Goal: Information Seeking & Learning: Learn about a topic

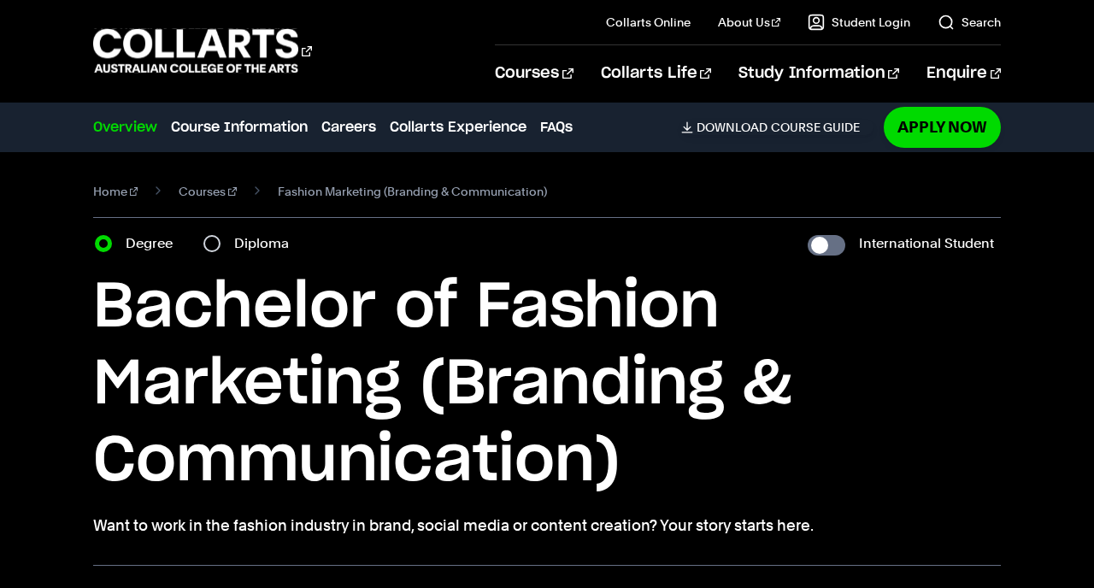
click at [221, 244] on div "Diploma" at bounding box center [251, 244] width 96 height 24
click at [211, 244] on input "Diploma" at bounding box center [211, 243] width 17 height 17
radio input "true"
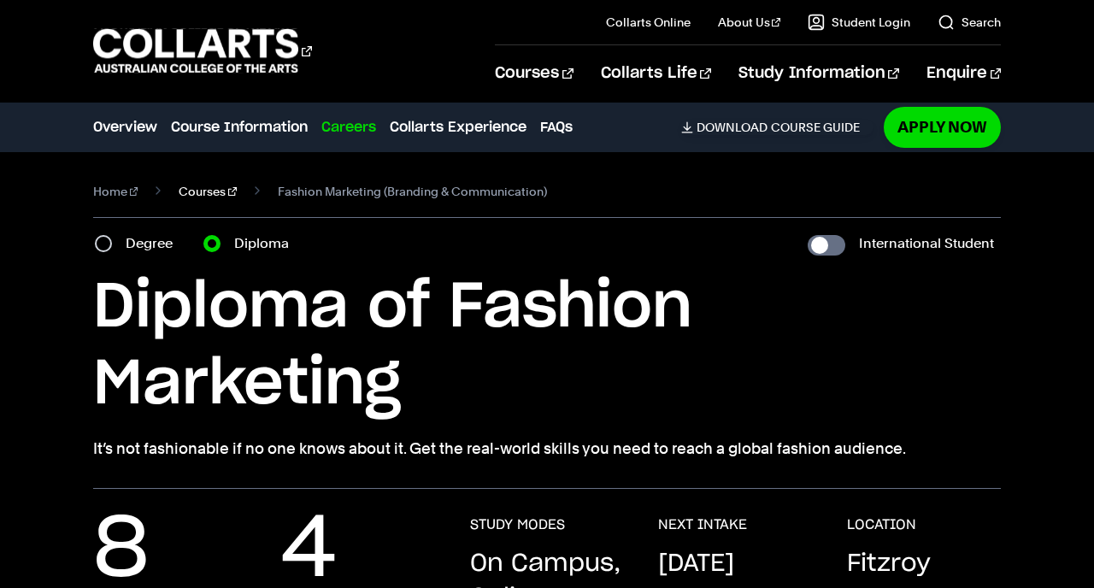
click at [200, 193] on link "Courses" at bounding box center [208, 191] width 58 height 24
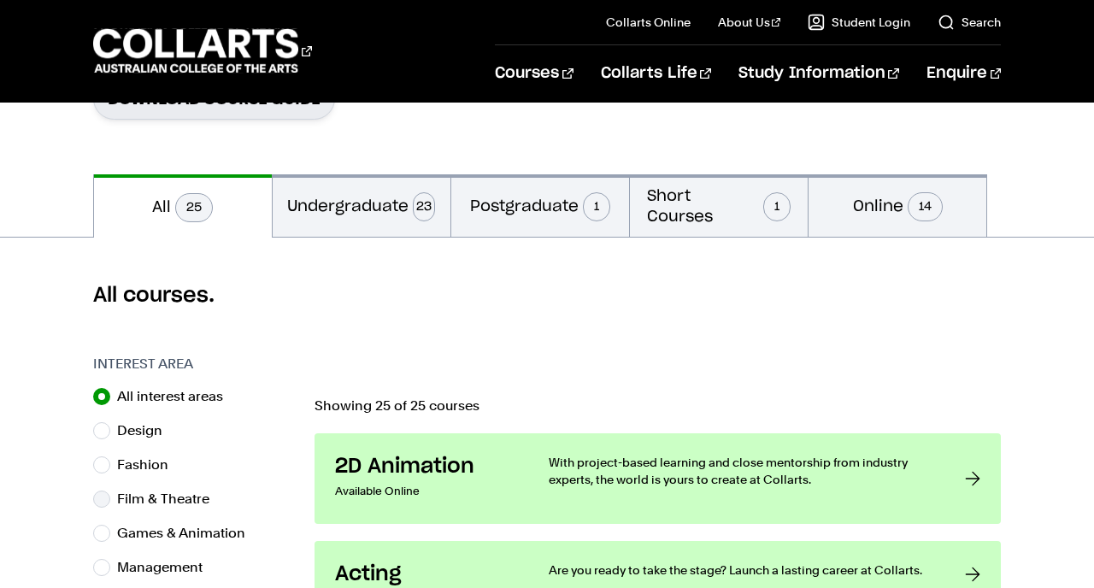
scroll to position [371, 0]
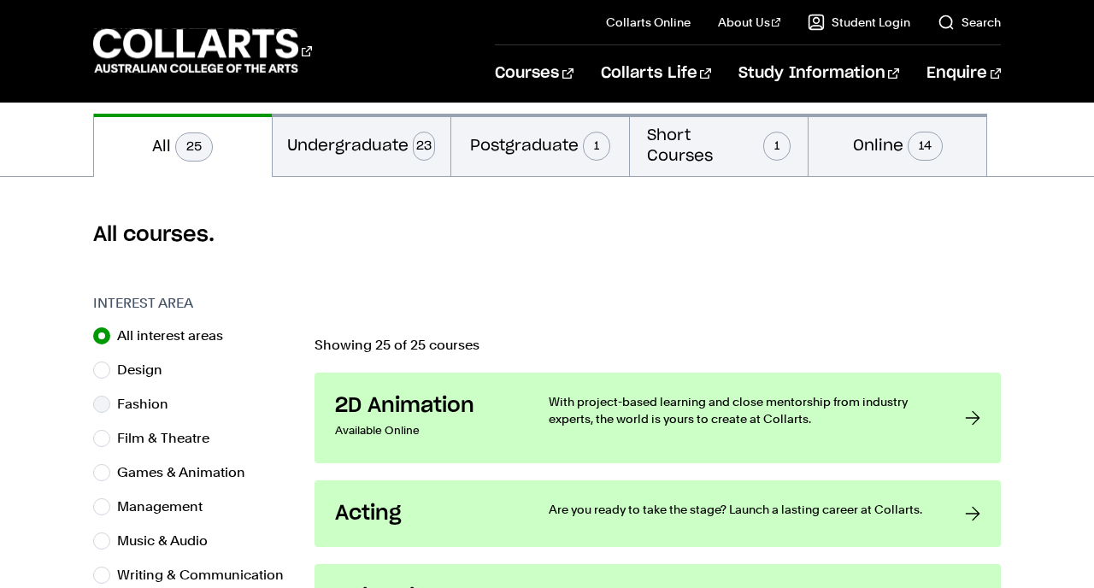
click at [100, 413] on div "Fashion" at bounding box center [195, 404] width 204 height 24
click at [102, 397] on input "Fashion" at bounding box center [101, 404] width 17 height 17
radio input "true"
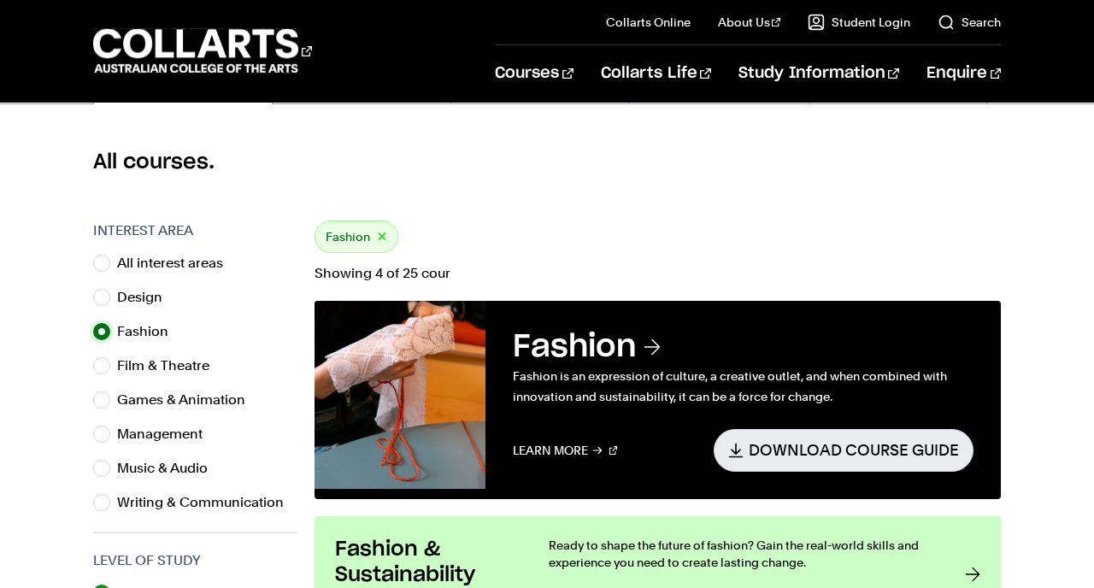
scroll to position [444, 0]
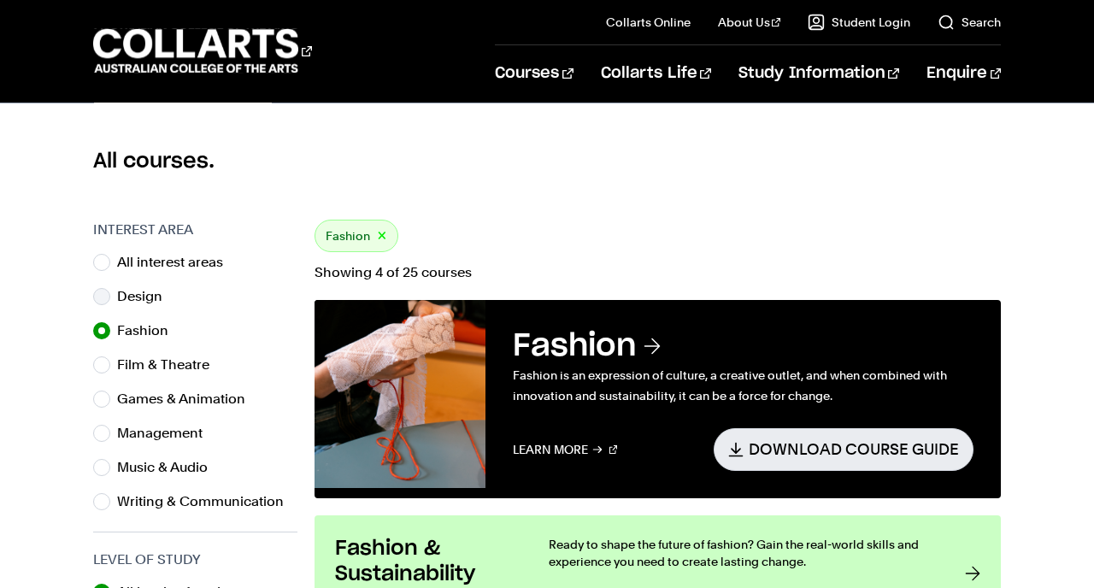
click at [106, 288] on div "Design" at bounding box center [195, 297] width 204 height 24
click at [103, 299] on input "Design" at bounding box center [101, 296] width 17 height 17
radio input "true"
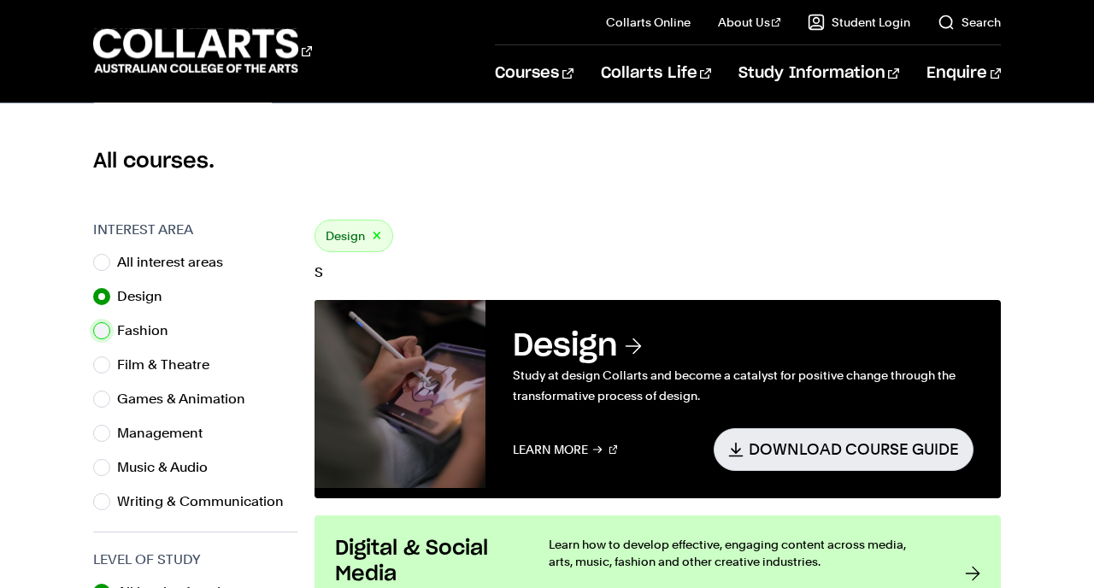
click at [97, 326] on input "Fashion" at bounding box center [101, 330] width 17 height 17
radio input "true"
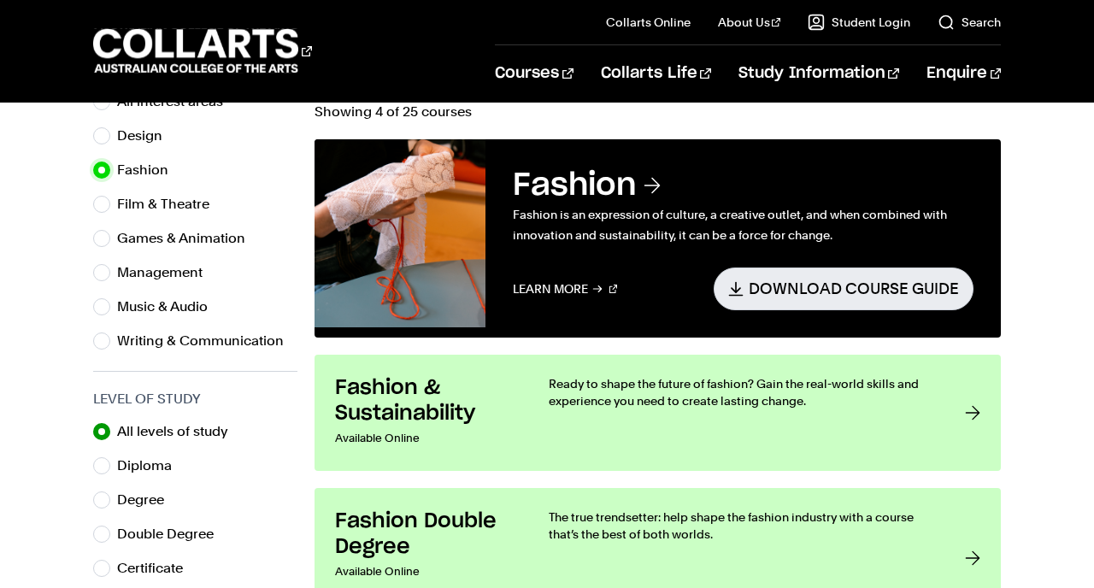
scroll to position [608, 0]
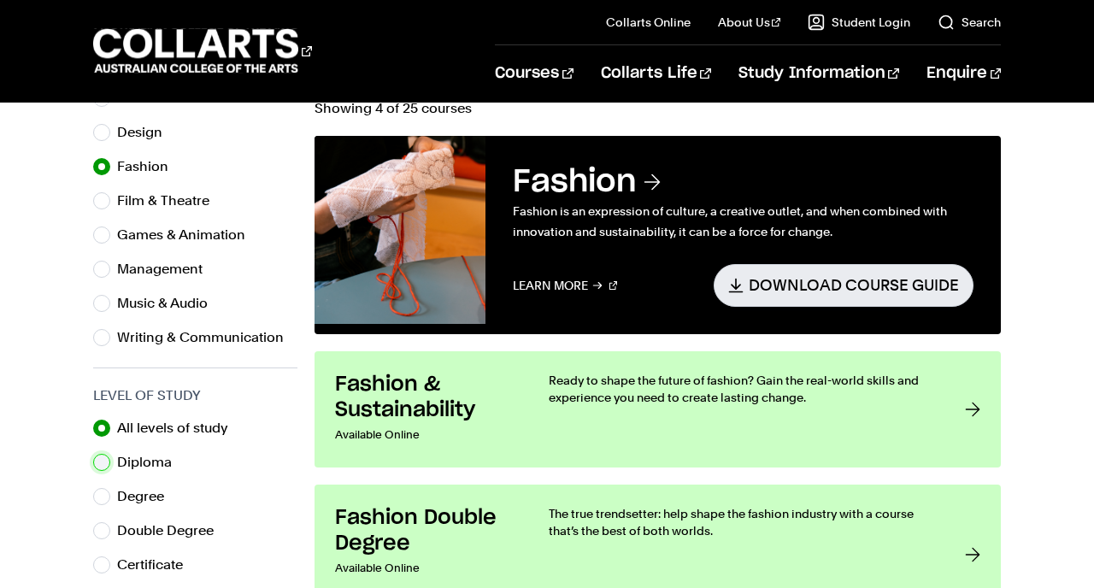
click at [104, 459] on input "Diploma" at bounding box center [101, 462] width 17 height 17
radio input "true"
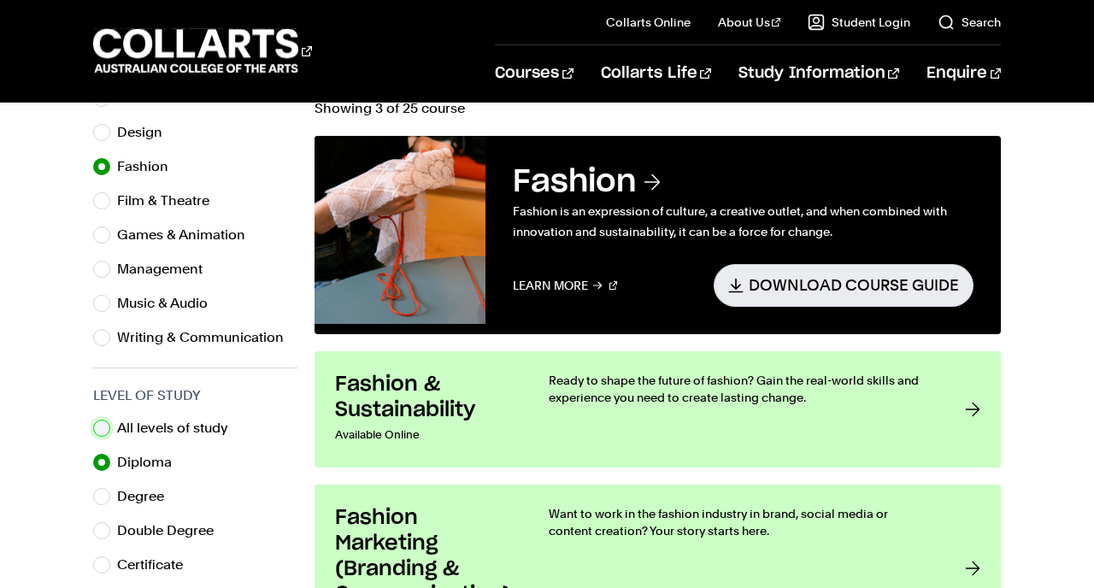
click at [105, 426] on input "All levels of study" at bounding box center [101, 428] width 17 height 17
radio input "true"
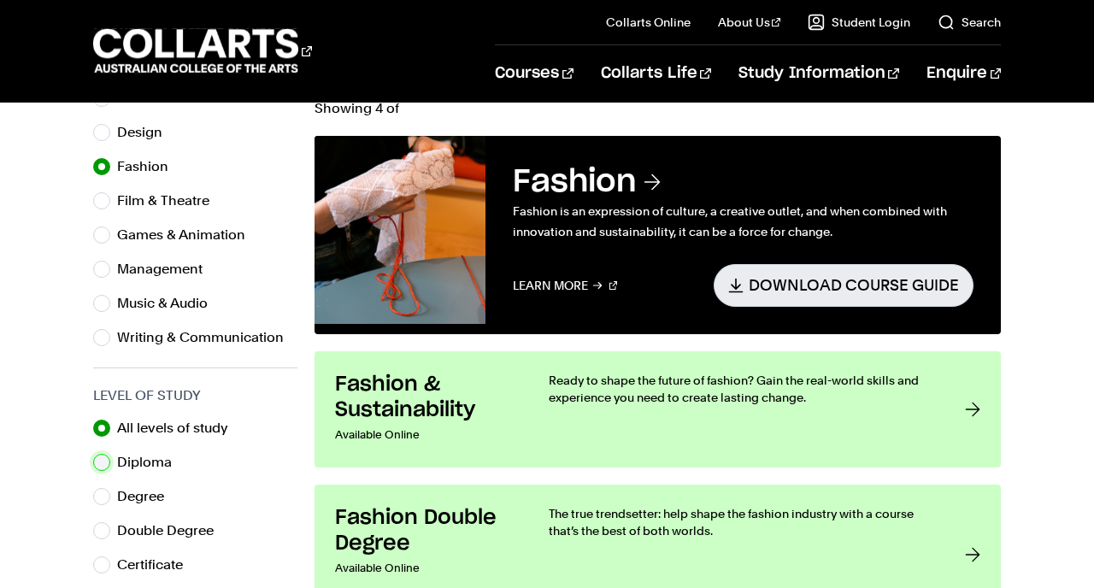
click at [98, 456] on input "Diploma" at bounding box center [101, 462] width 17 height 17
radio input "true"
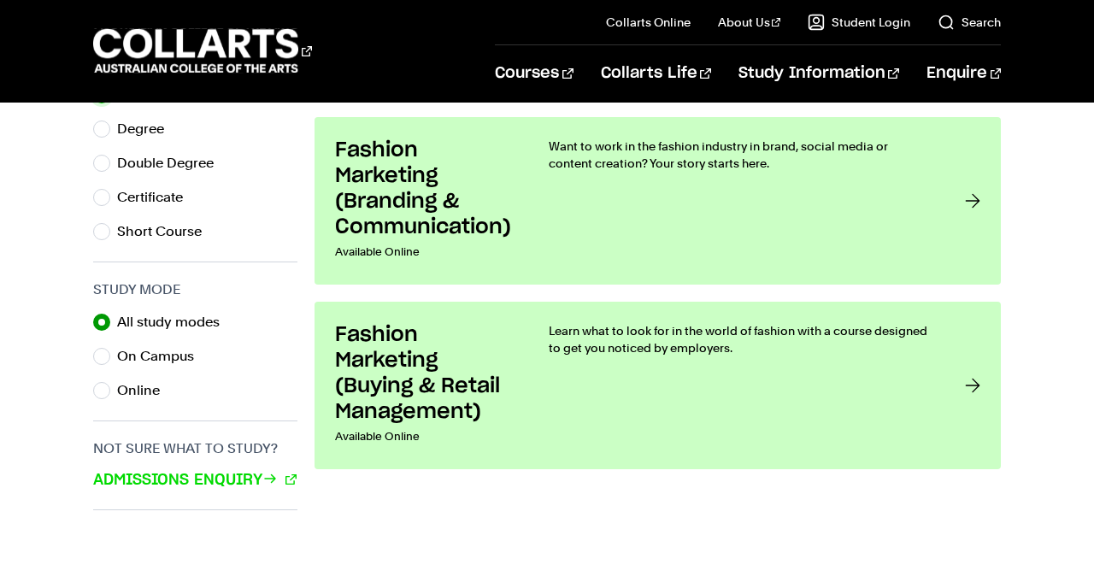
scroll to position [978, 0]
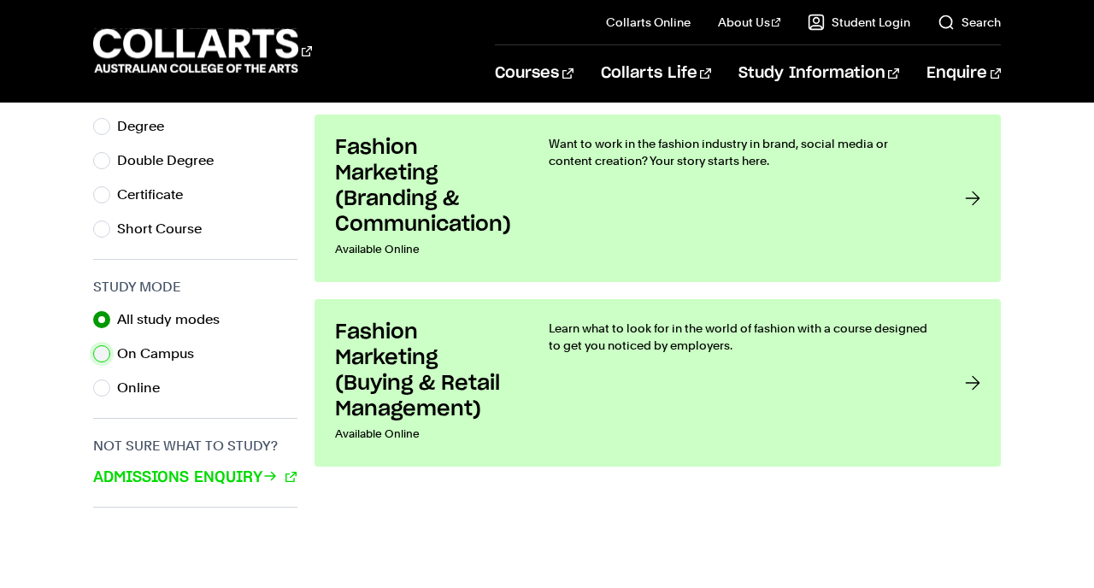
click at [105, 348] on input "On Campus" at bounding box center [101, 353] width 17 height 17
radio input "true"
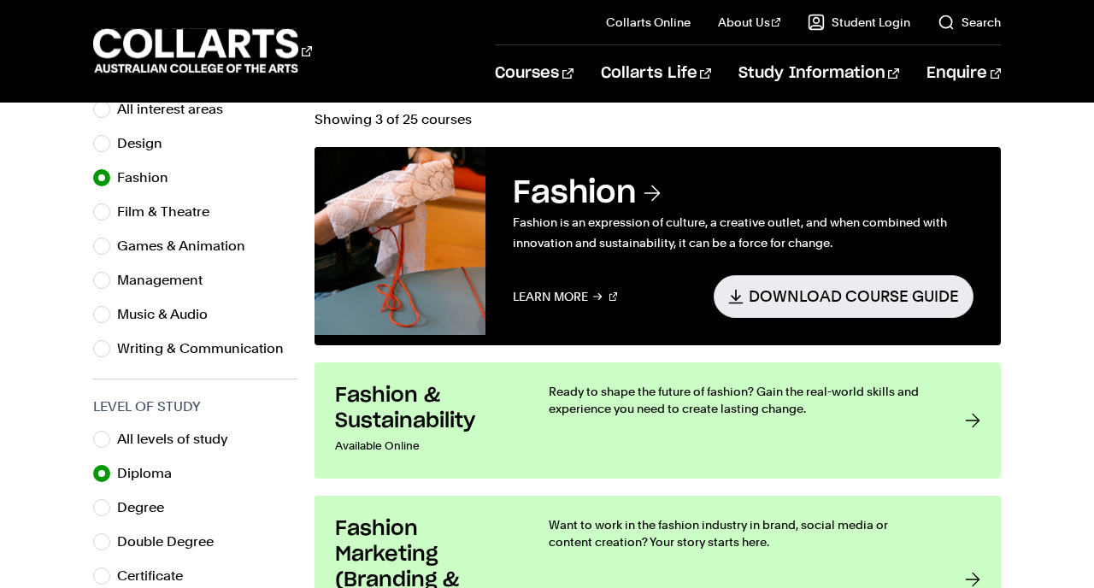
scroll to position [579, 0]
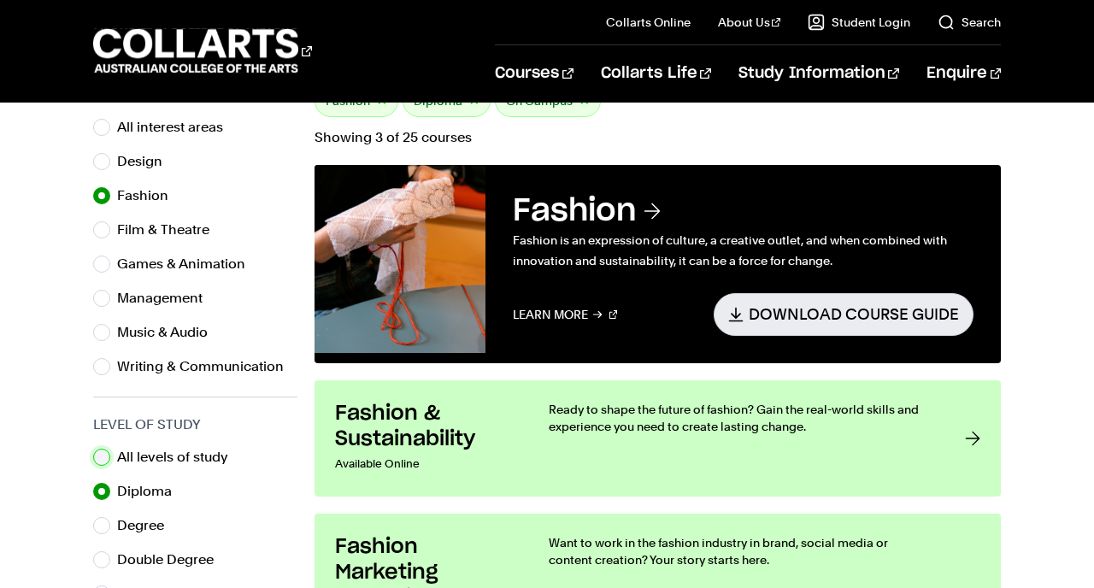
click at [103, 455] on input "All levels of study" at bounding box center [101, 457] width 17 height 17
radio input "true"
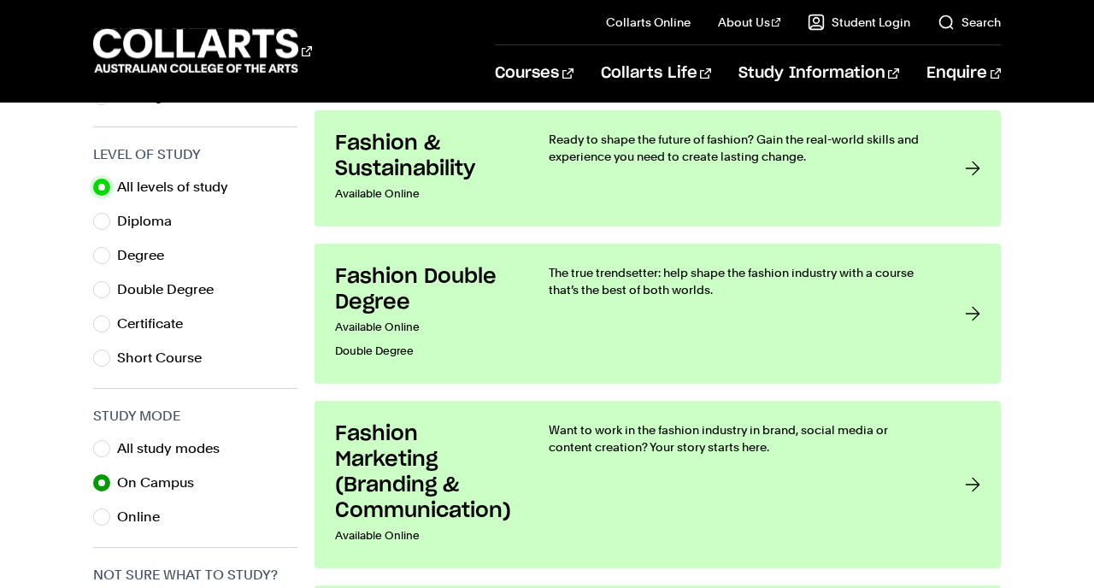
scroll to position [814, 0]
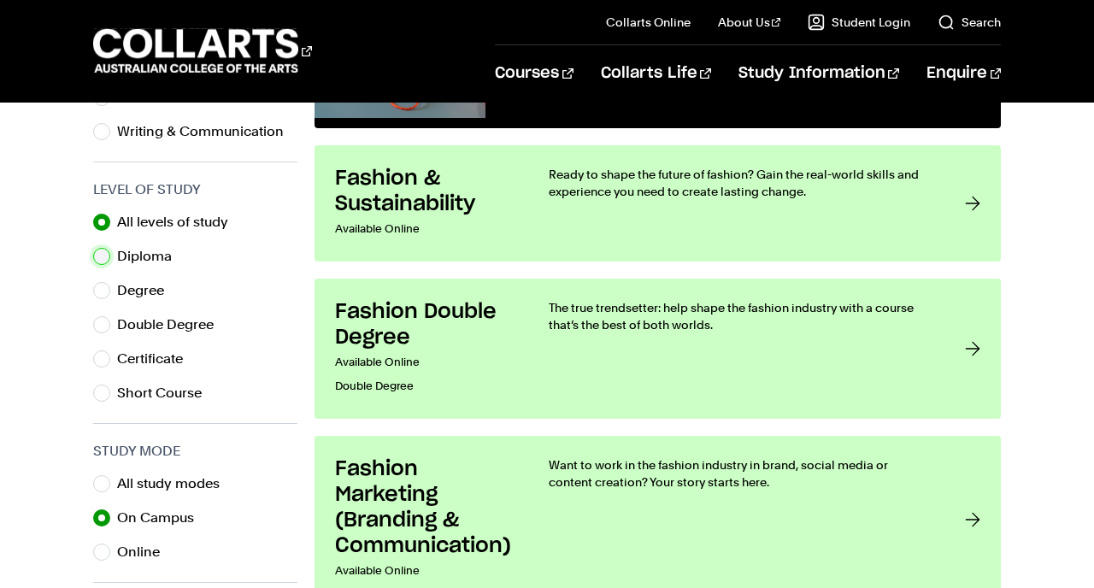
click at [105, 258] on input "Diploma" at bounding box center [101, 256] width 17 height 17
radio input "true"
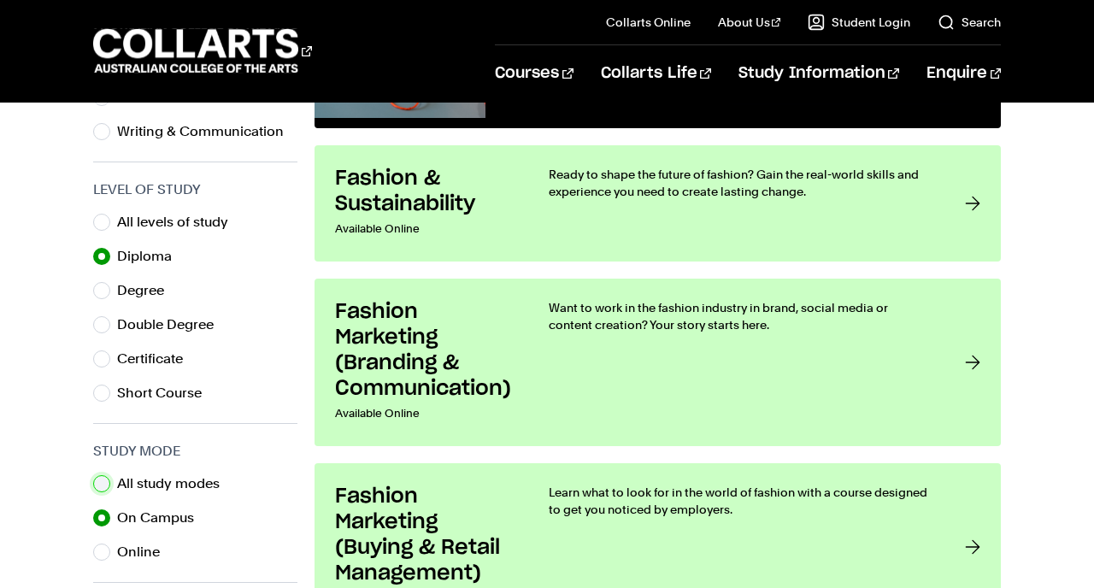
click at [97, 479] on input "All study modes" at bounding box center [101, 483] width 17 height 17
radio input "true"
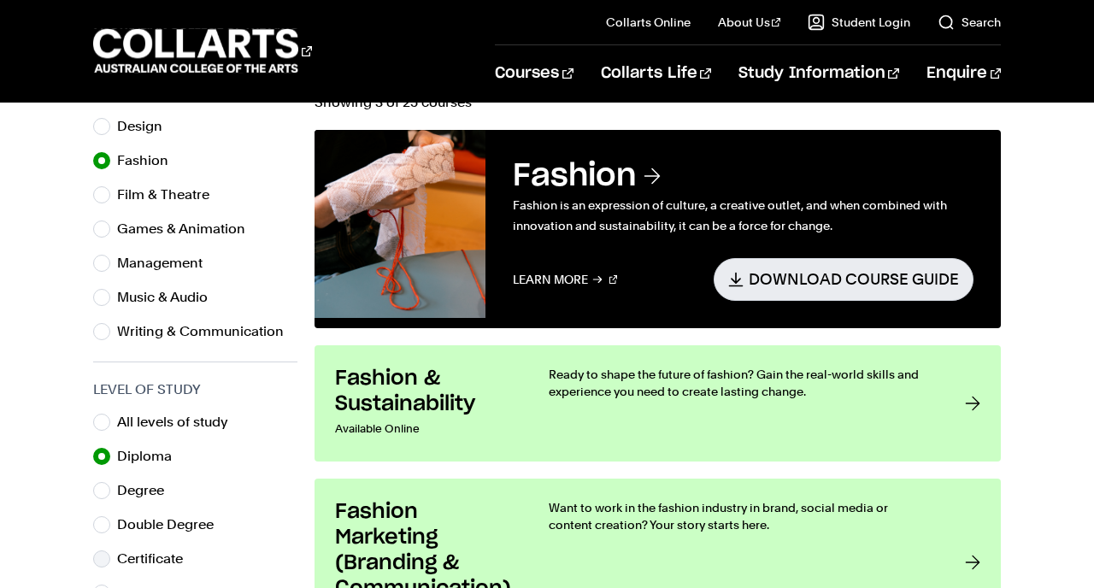
scroll to position [529, 0]
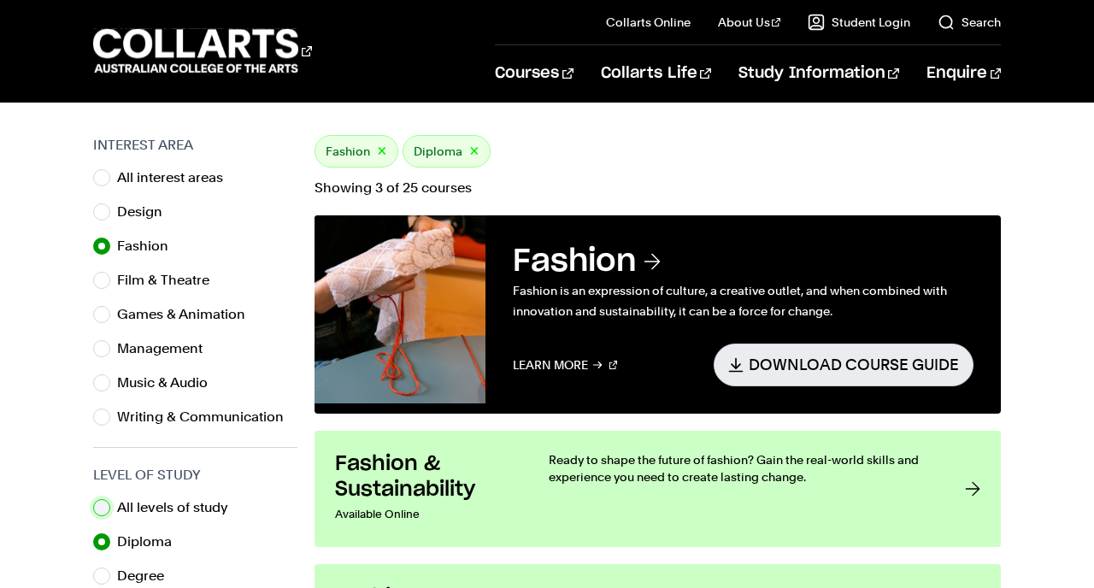
click at [102, 507] on input "All levels of study" at bounding box center [101, 507] width 17 height 17
radio input "true"
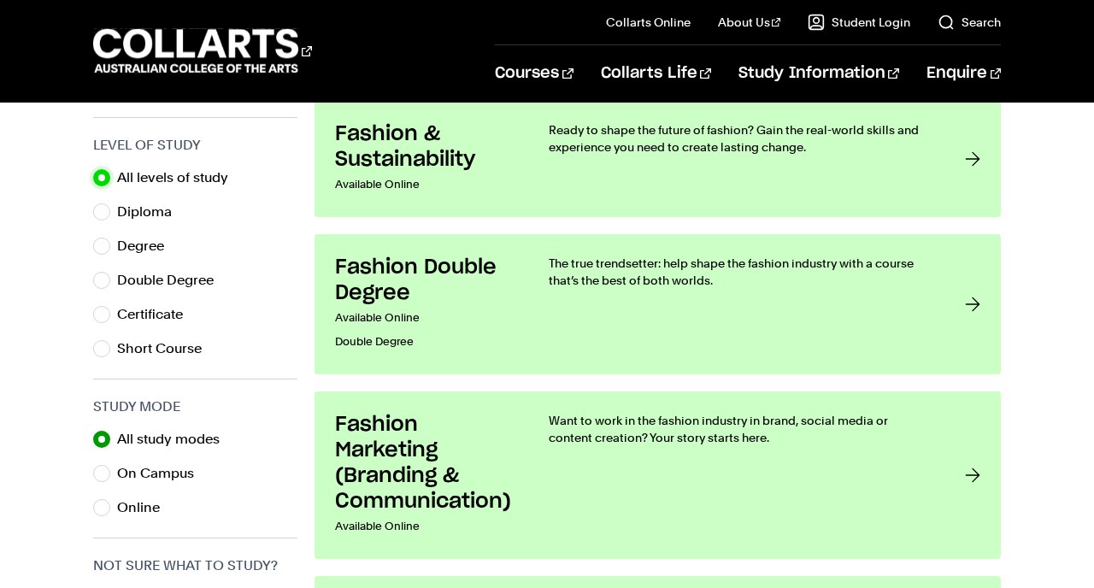
scroll to position [861, 0]
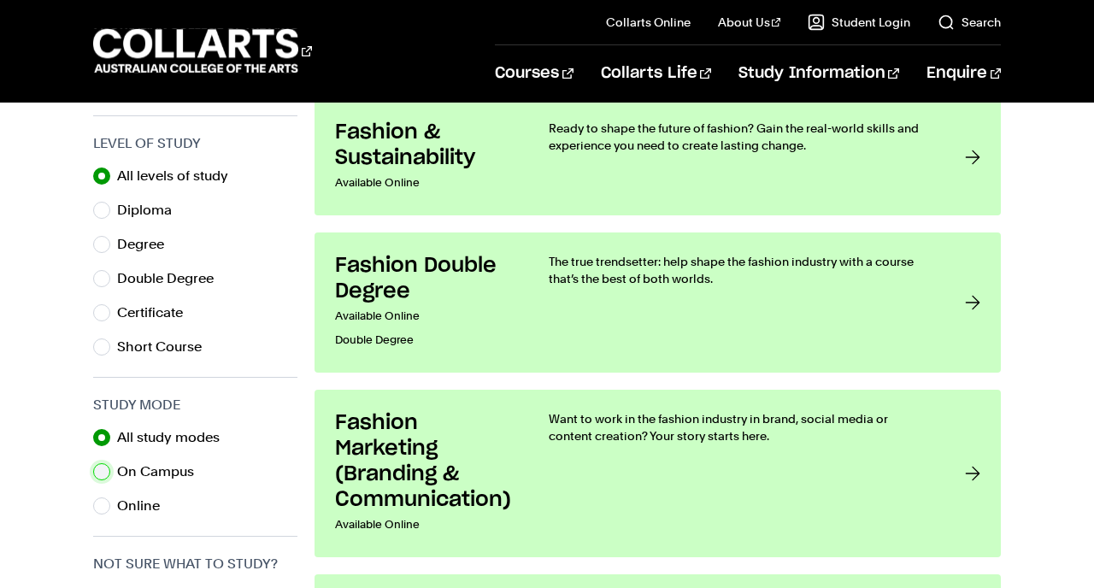
click at [100, 470] on input "On Campus" at bounding box center [101, 471] width 17 height 17
radio input "true"
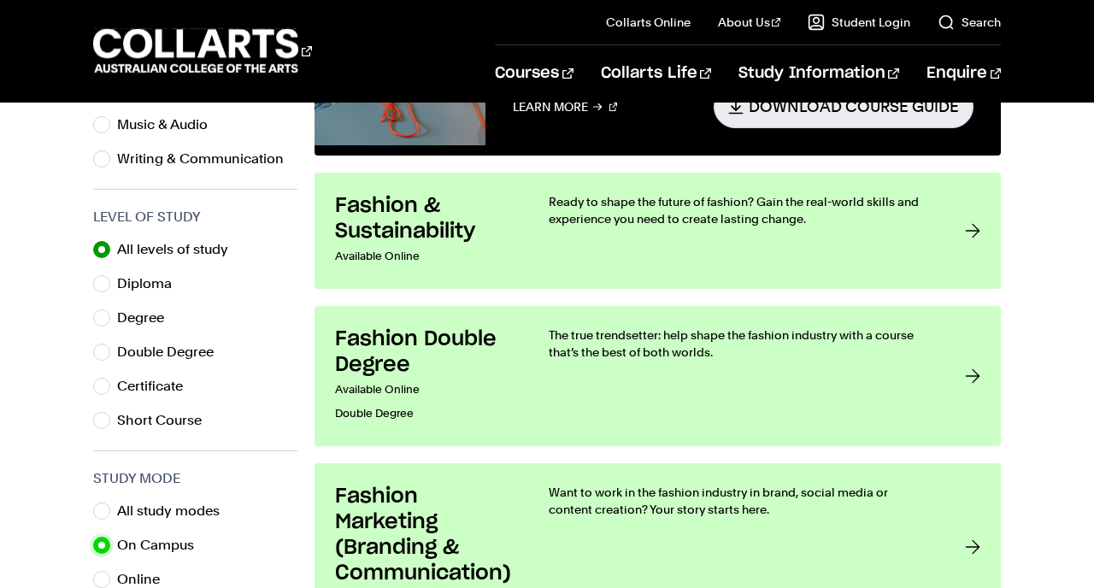
scroll to position [786, 0]
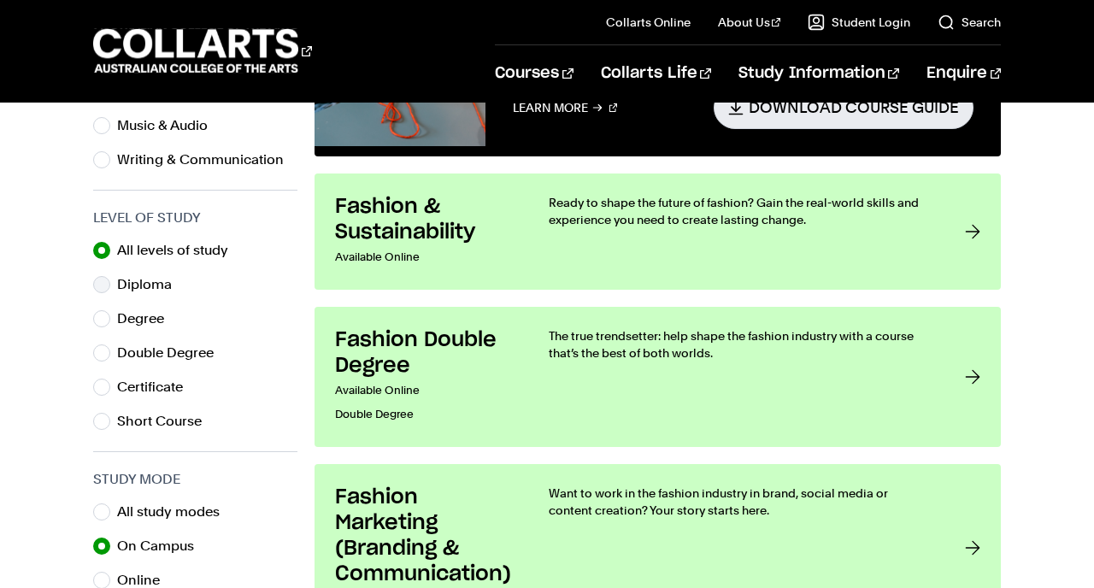
click at [112, 278] on div "Diploma" at bounding box center [195, 285] width 204 height 24
click at [104, 285] on input "Diploma" at bounding box center [101, 284] width 17 height 17
radio input "true"
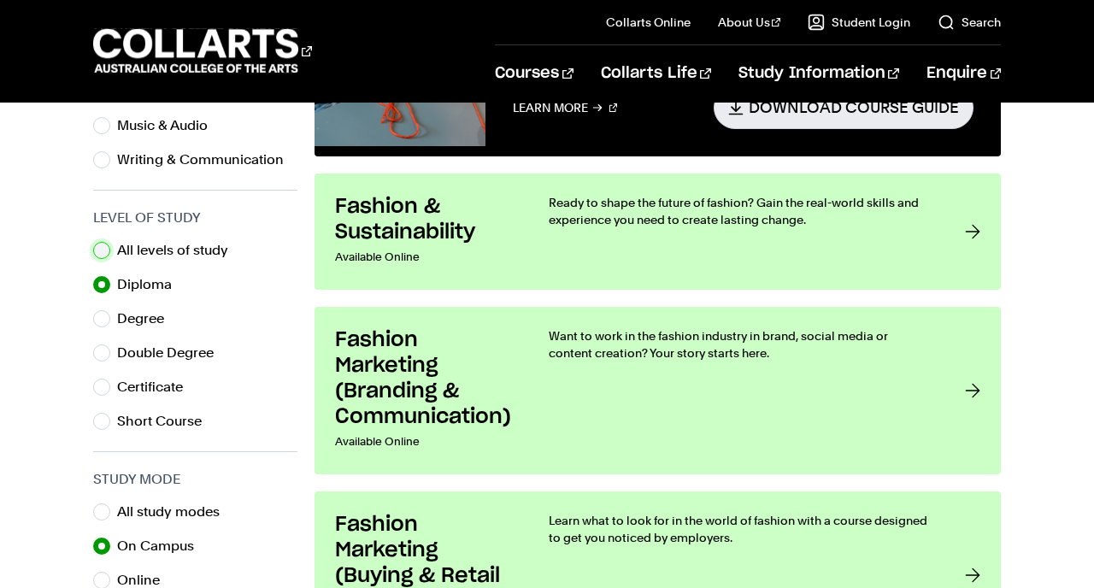
click at [109, 245] on input "All levels of study" at bounding box center [101, 250] width 17 height 17
radio input "true"
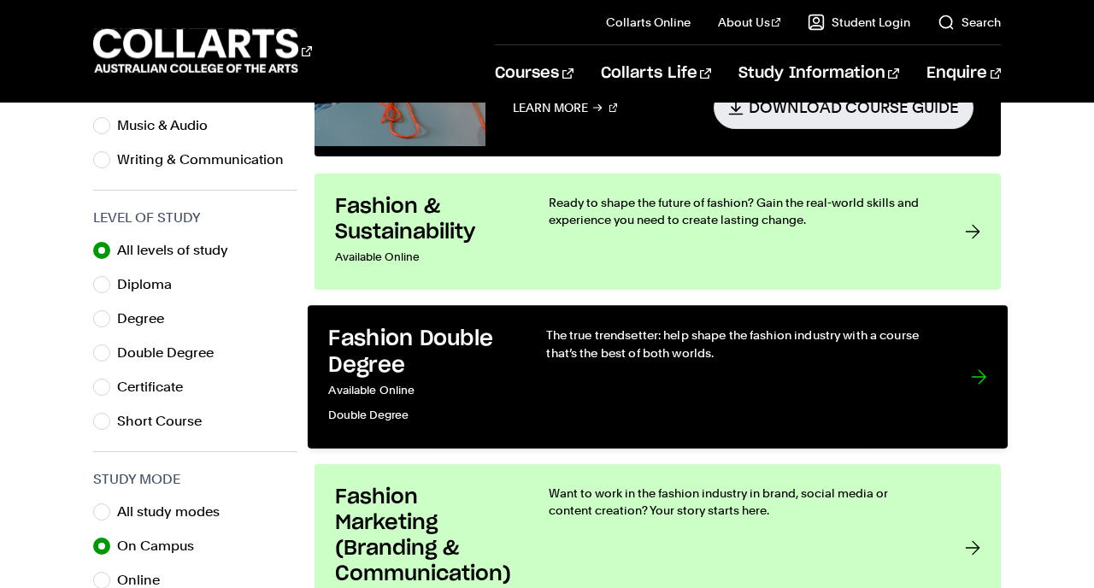
click at [430, 379] on p "Available Online" at bounding box center [419, 391] width 183 height 25
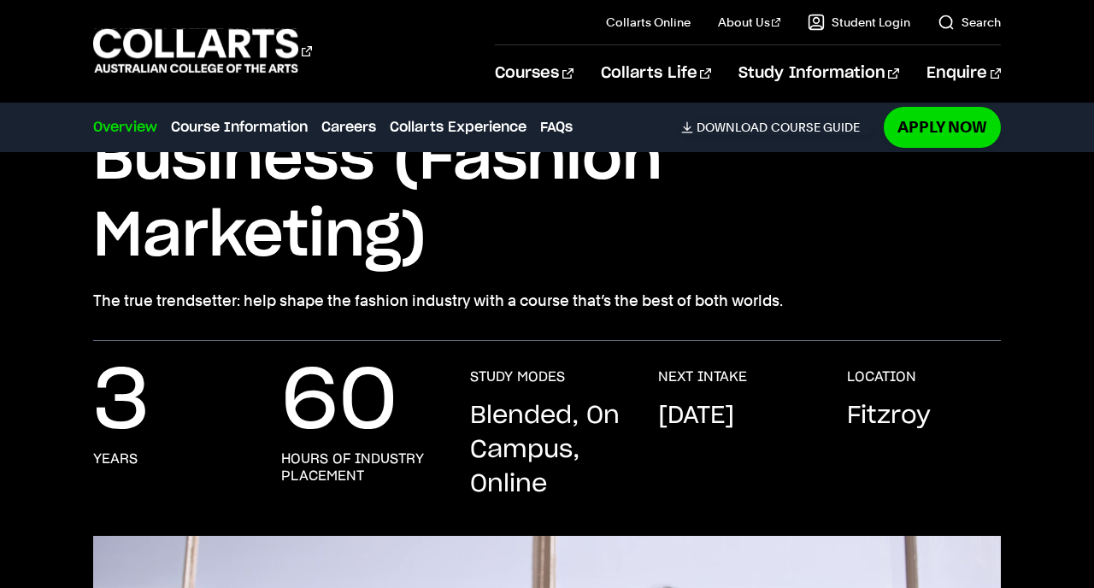
scroll to position [375, 0]
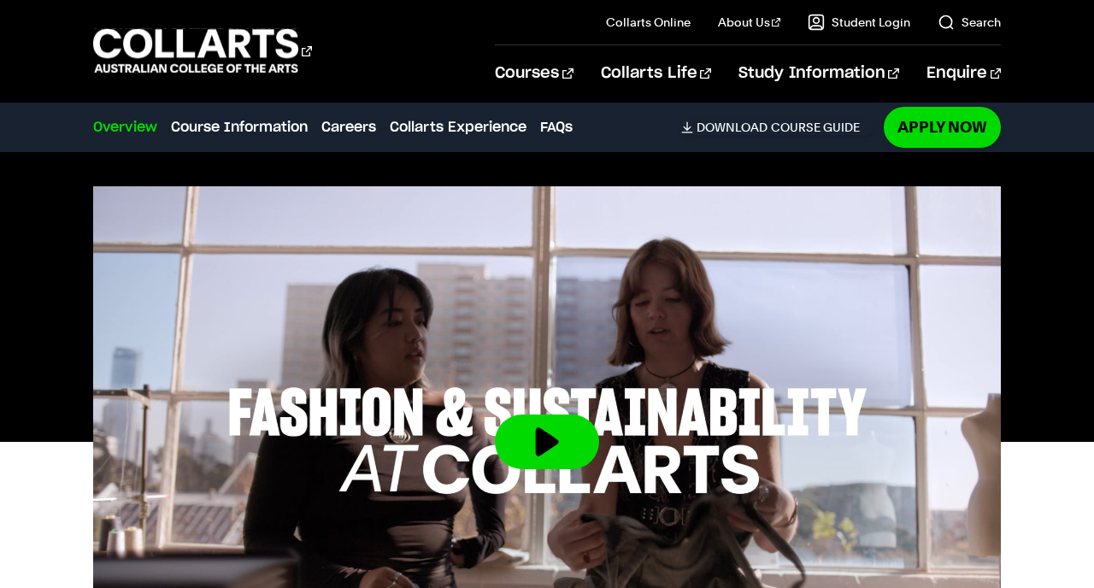
scroll to position [492, 0]
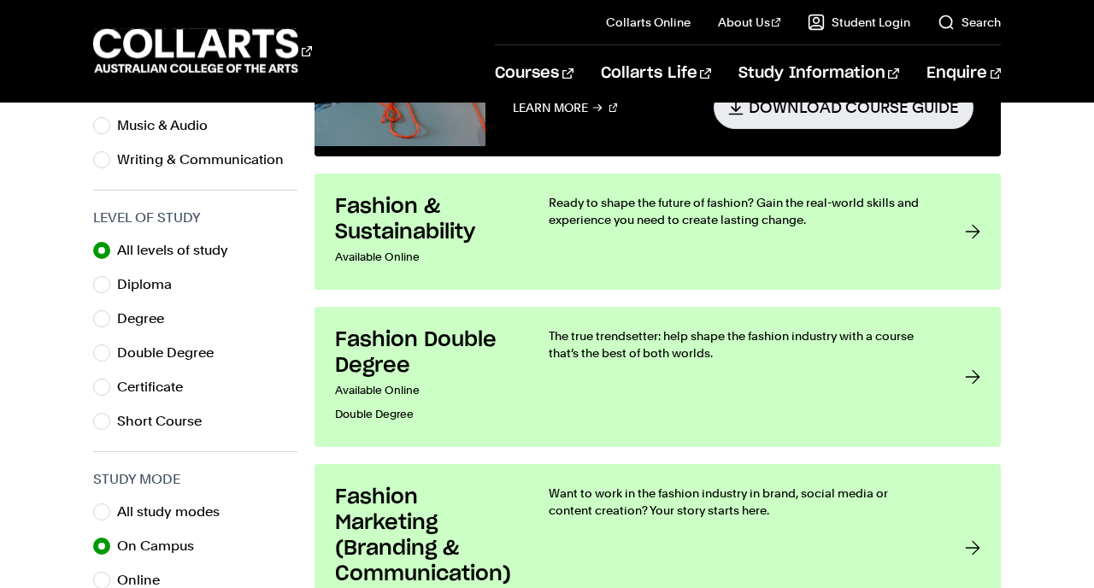
click at [362, 537] on h3 "Fashion Marketing (Branding & Communication)" at bounding box center [424, 536] width 179 height 103
